Goal: Transaction & Acquisition: Purchase product/service

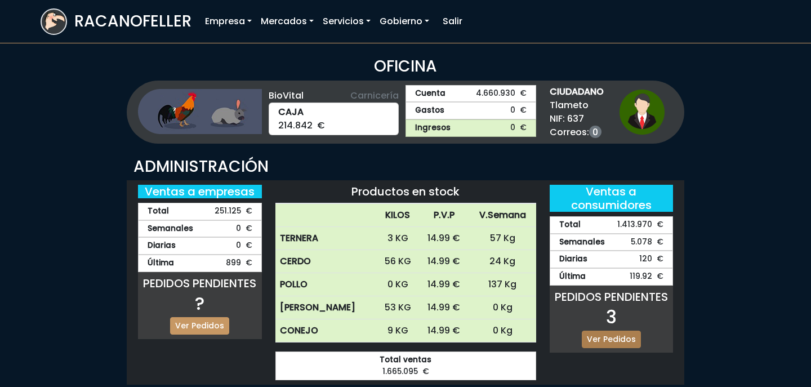
click at [627, 339] on link "Ver Pedidos" at bounding box center [611, 338] width 59 height 17
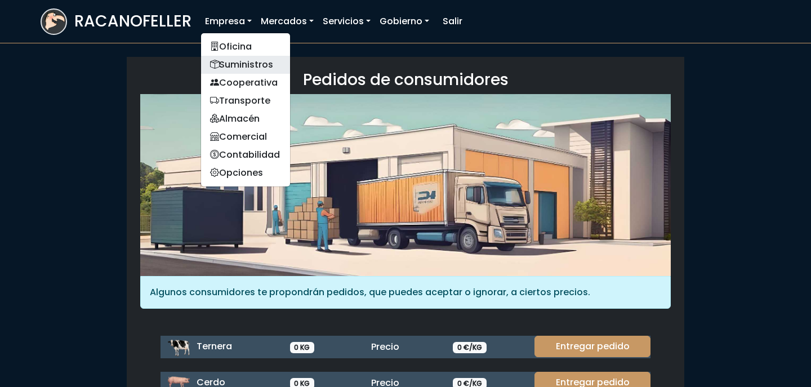
click at [237, 62] on link "Suministros" at bounding box center [245, 65] width 89 height 18
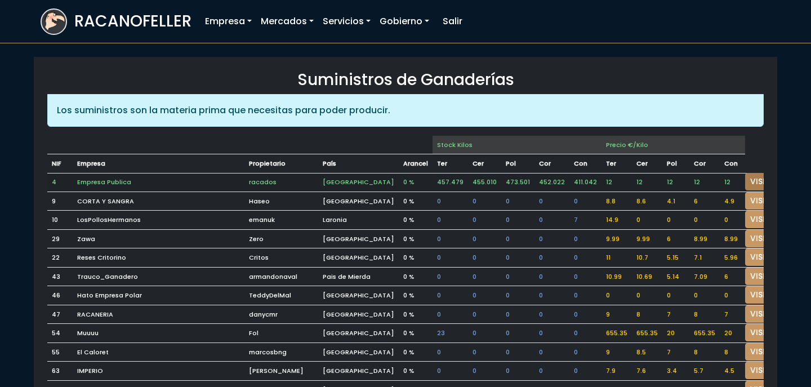
click at [745, 182] on link "VISITAR" at bounding box center [765, 181] width 41 height 17
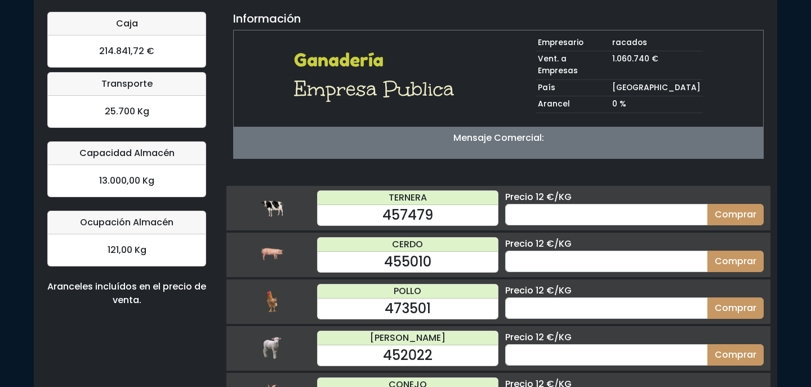
scroll to position [83, 0]
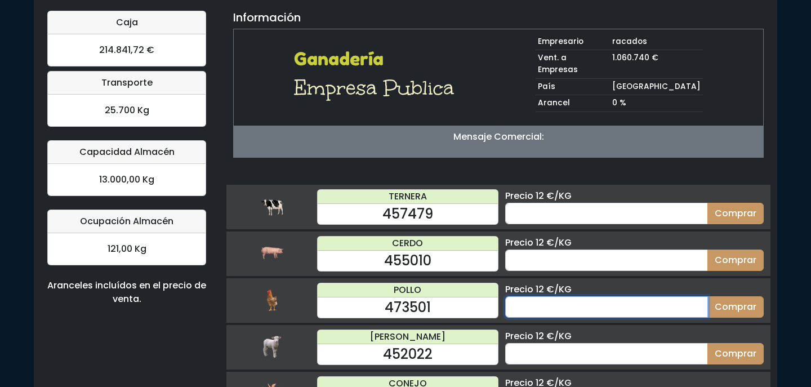
click at [667, 297] on input "number" at bounding box center [606, 306] width 203 height 21
type input "70"
click at [707, 296] on button "Comprar" at bounding box center [735, 306] width 56 height 21
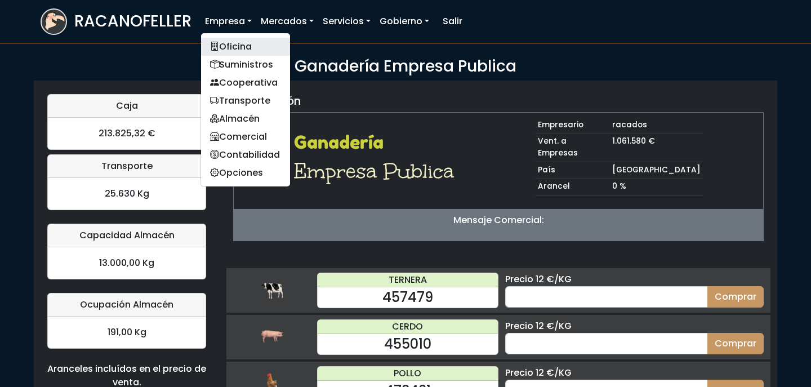
click at [248, 47] on link "Oficina" at bounding box center [245, 47] width 89 height 18
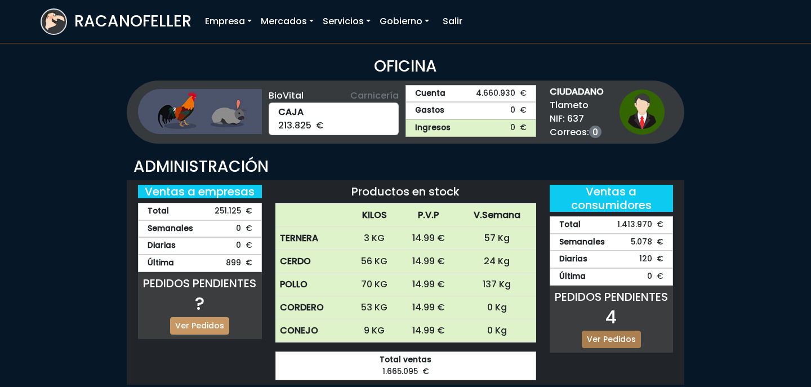
click at [624, 334] on link "Ver Pedidos" at bounding box center [611, 338] width 59 height 17
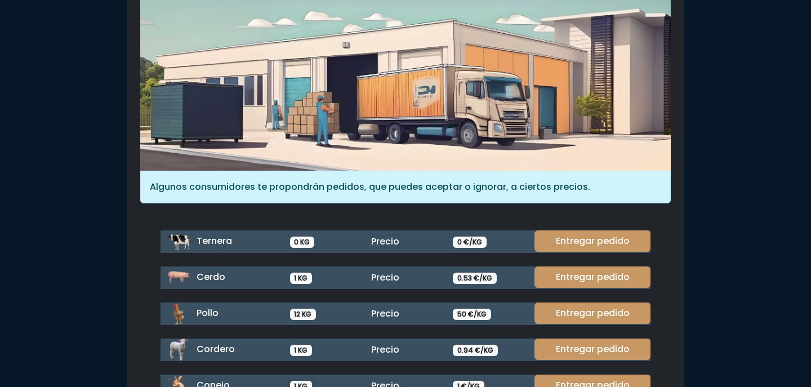
scroll to position [154, 0]
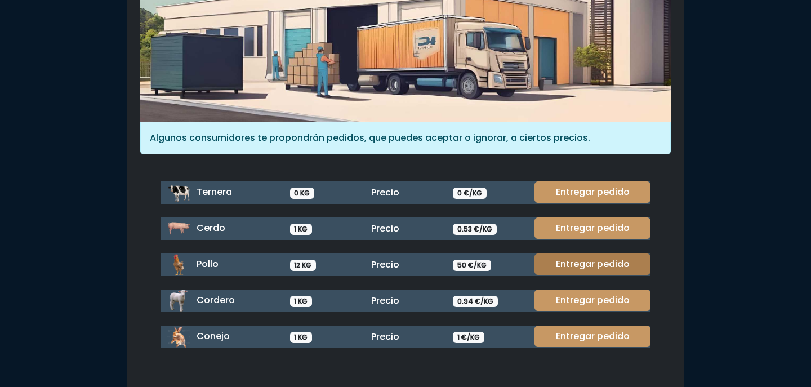
click at [611, 267] on link "Entregar pedido" at bounding box center [592, 263] width 116 height 21
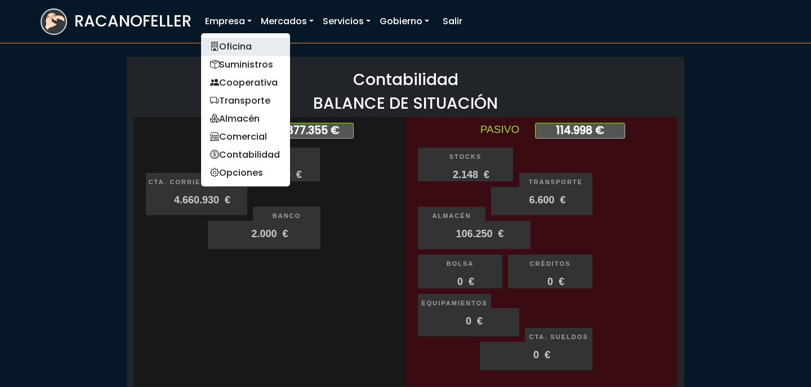
click at [240, 47] on link "Oficina" at bounding box center [245, 47] width 89 height 18
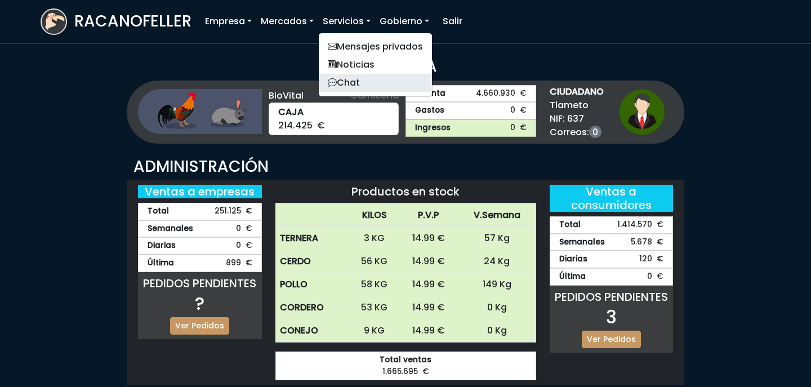
click at [364, 87] on link "Chat" at bounding box center [375, 83] width 113 height 18
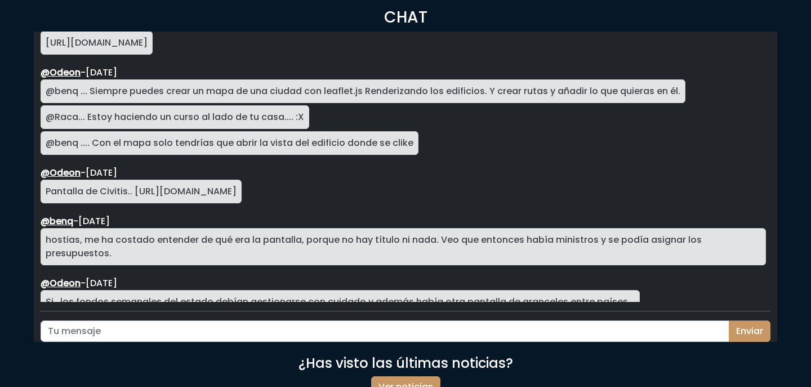
scroll to position [58, 0]
